Goal: Navigation & Orientation: Find specific page/section

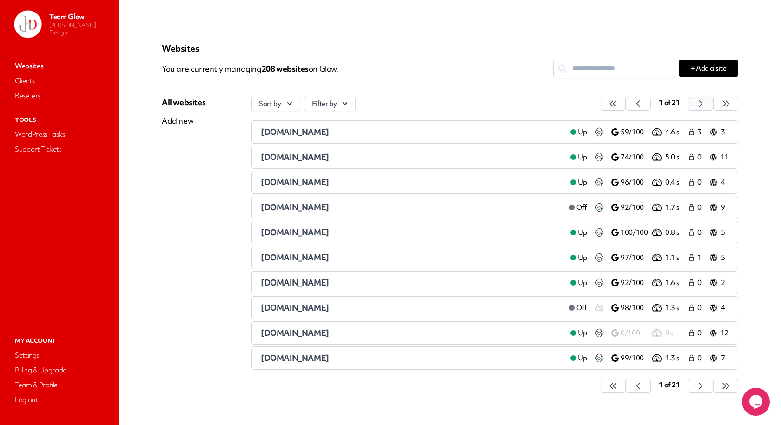
click at [618, 104] on icon "button" at bounding box center [613, 103] width 9 height 9
click at [626, 102] on button "button" at bounding box center [613, 104] width 25 height 14
click at [390, 134] on div "[DOMAIN_NAME]" at bounding box center [412, 131] width 302 height 11
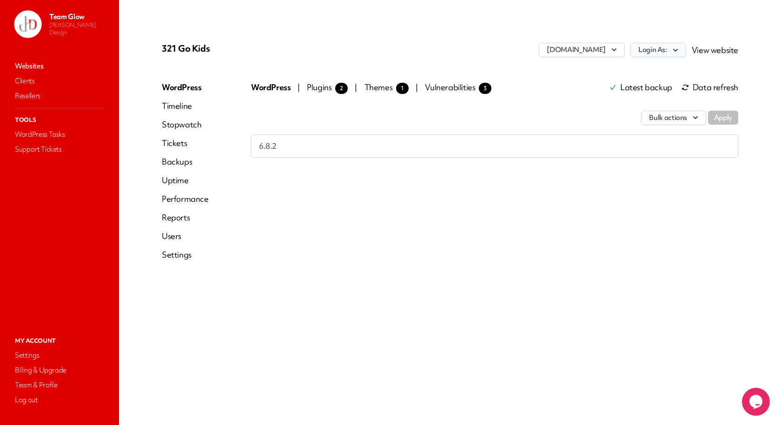
click at [668, 48] on button "Login As:" at bounding box center [658, 50] width 56 height 14
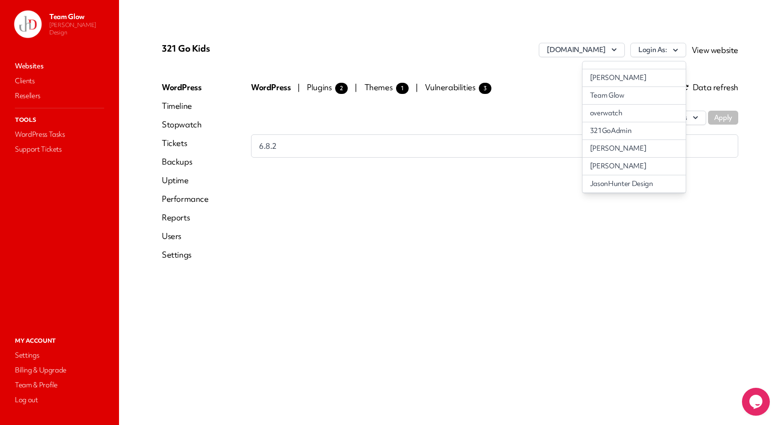
click at [609, 350] on div "321 Go Kids [DOMAIN_NAME] Login As: [PERSON_NAME] Team Glow overwatch 321GoAdmi…" at bounding box center [449, 212] width 621 height 380
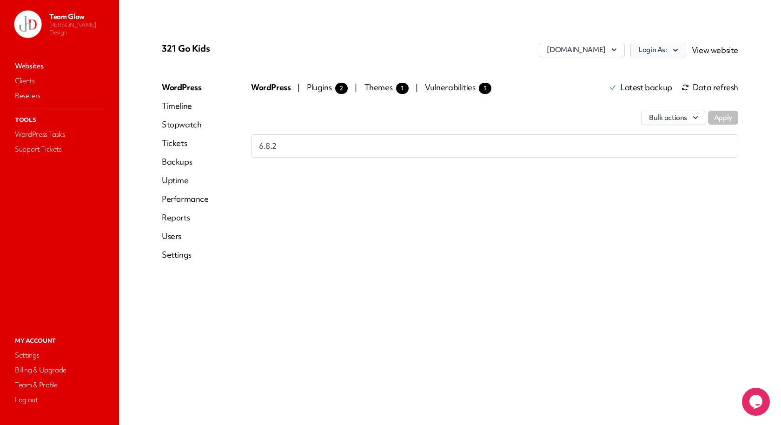
click at [658, 48] on button "Login As:" at bounding box center [658, 50] width 56 height 14
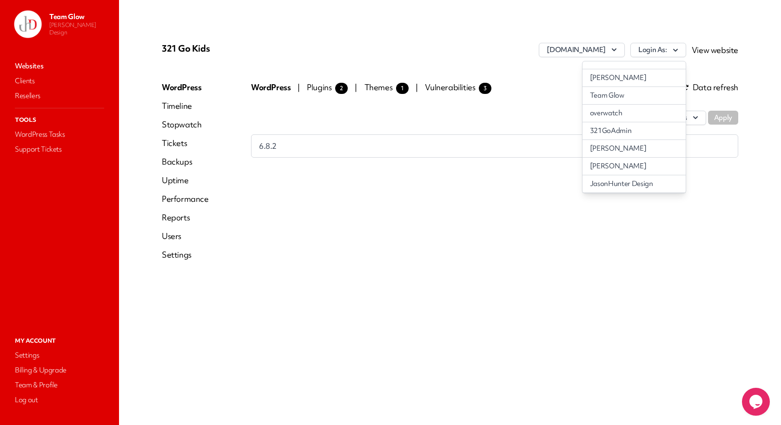
click at [471, 40] on div "321 Go Kids [DOMAIN_NAME] Login As: [PERSON_NAME] Team Glow overwatch 321GoAdmi…" at bounding box center [450, 155] width 599 height 247
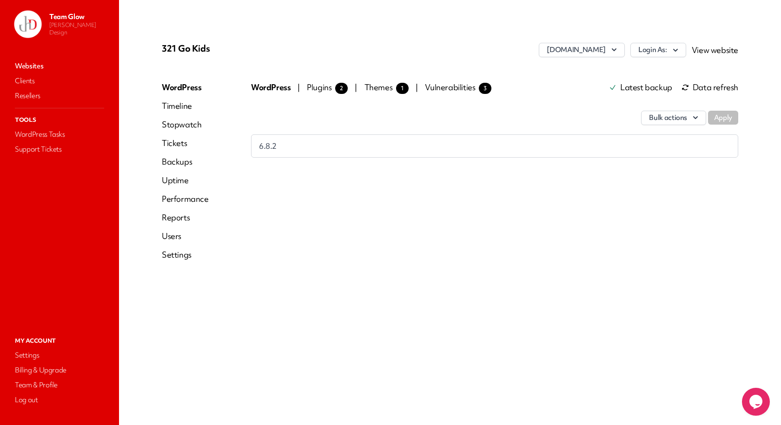
click at [182, 231] on link "Users" at bounding box center [185, 236] width 47 height 11
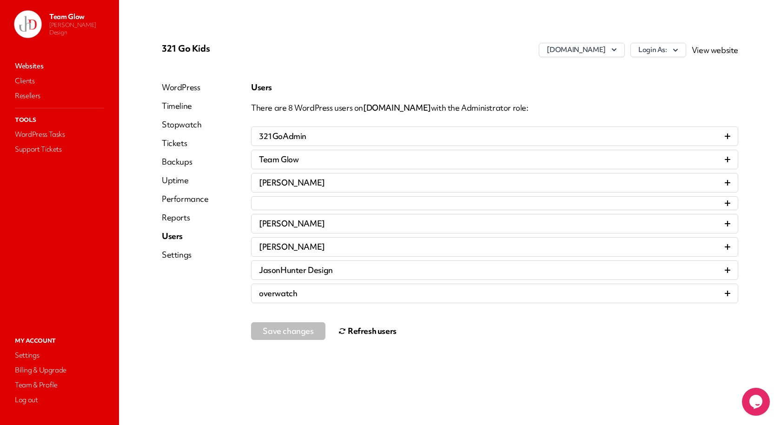
click at [53, 58] on nav "Websites Clients Resellers Tools WordPress Tasks Support Tickets" at bounding box center [59, 188] width 100 height 260
click at [53, 63] on link "Websites" at bounding box center [59, 66] width 93 height 13
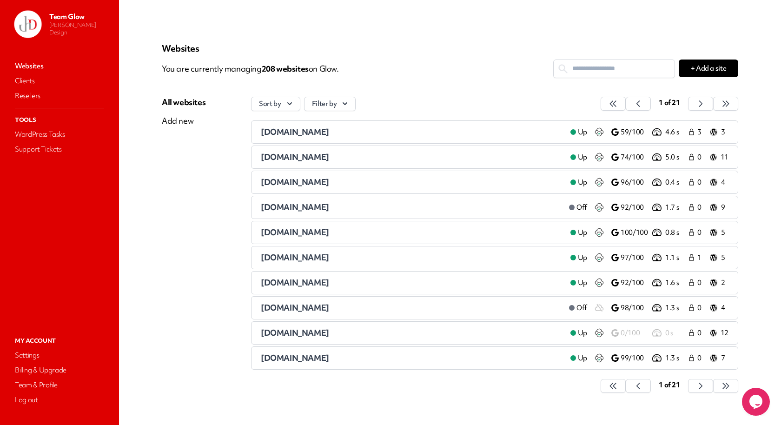
click at [601, 73] on input "text" at bounding box center [614, 68] width 121 height 17
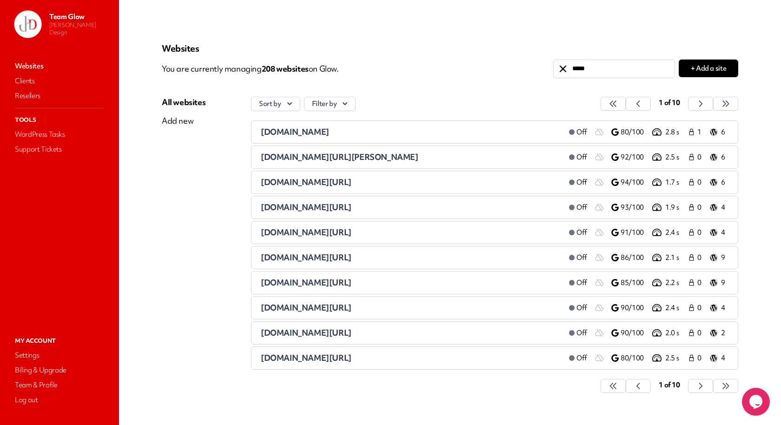
type input "*****"
drag, startPoint x: 257, startPoint y: 132, endPoint x: 387, endPoint y: 132, distance: 129.7
click at [387, 132] on li "[DOMAIN_NAME] Off 80/100 2.8 s 1 6" at bounding box center [494, 131] width 487 height 23
copy span "[DOMAIN_NAME]"
click at [429, 90] on div "Websites You are currently managing 208 website s on Glow. ***** + Add a site A…" at bounding box center [450, 223] width 577 height 360
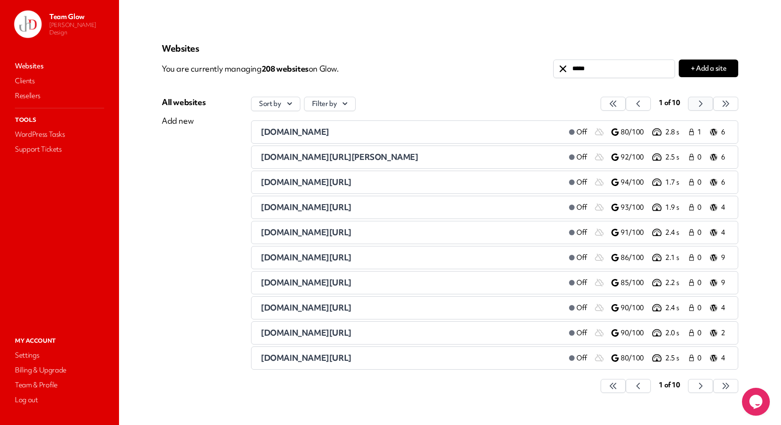
click at [626, 102] on button "button" at bounding box center [613, 104] width 25 height 14
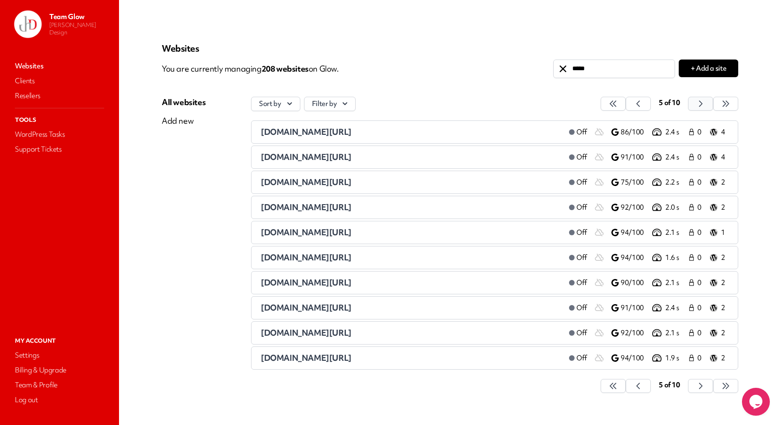
click at [626, 102] on button "button" at bounding box center [613, 104] width 25 height 14
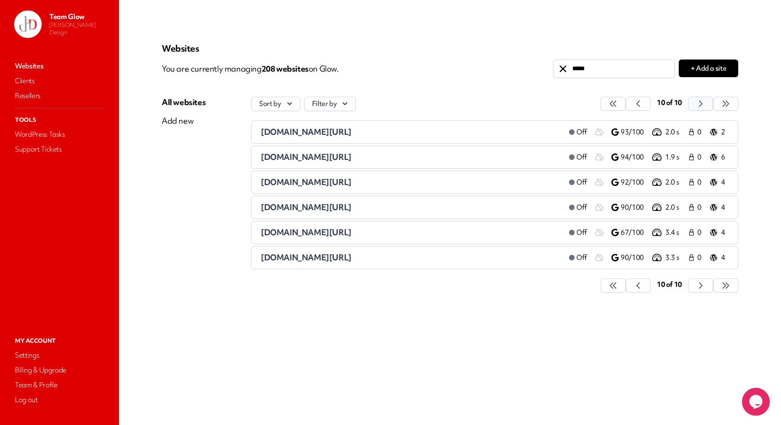
click at [626, 102] on button "button" at bounding box center [613, 104] width 25 height 14
click at [565, 67] on icon at bounding box center [562, 68] width 11 height 11
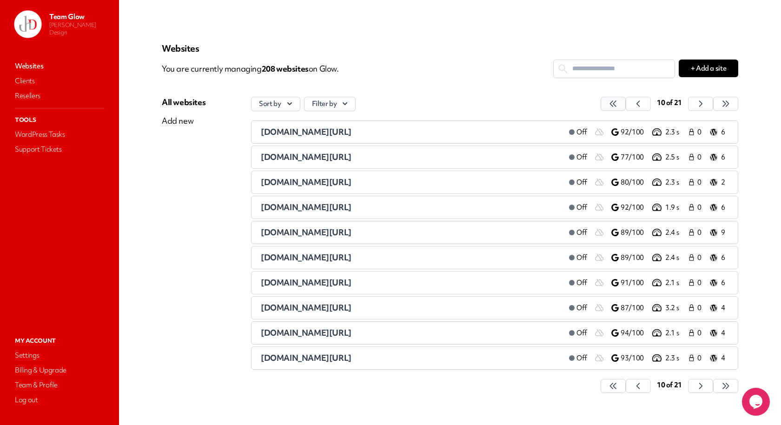
click at [618, 108] on button "button" at bounding box center [613, 104] width 25 height 14
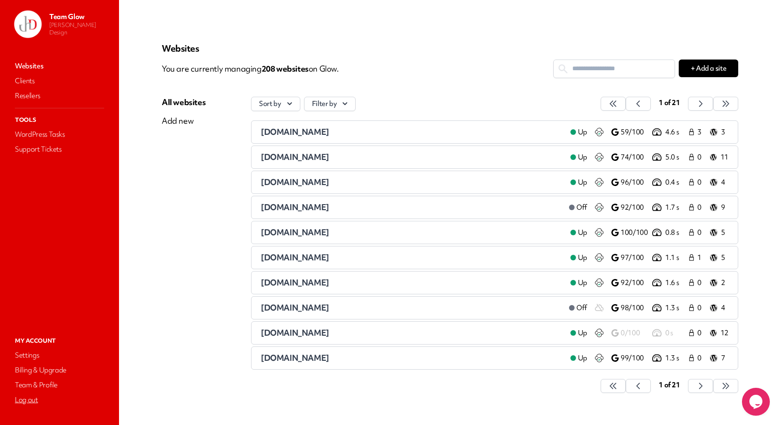
click at [36, 404] on link "Log out" at bounding box center [59, 399] width 93 height 13
